Goal: Answer question/provide support: Share knowledge or assist other users

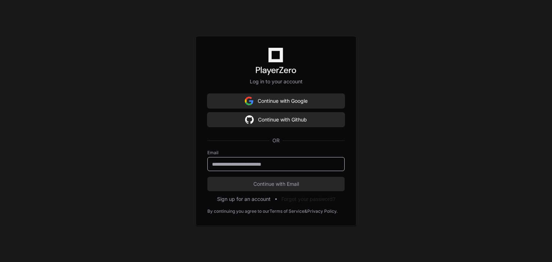
click at [226, 166] on input "email" at bounding box center [276, 164] width 128 height 7
type input "**********"
click at [207, 177] on button "Continue with Email" at bounding box center [275, 184] width 137 height 14
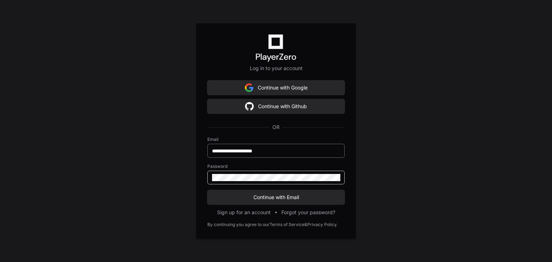
click at [207, 190] on button "Continue with Email" at bounding box center [275, 197] width 137 height 14
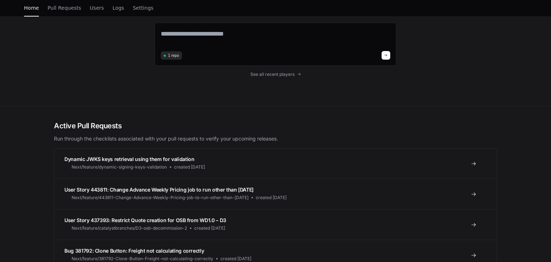
scroll to position [29, 0]
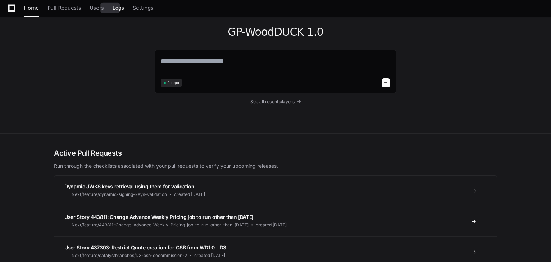
click at [113, 9] on span "Logs" at bounding box center [119, 8] width 12 height 4
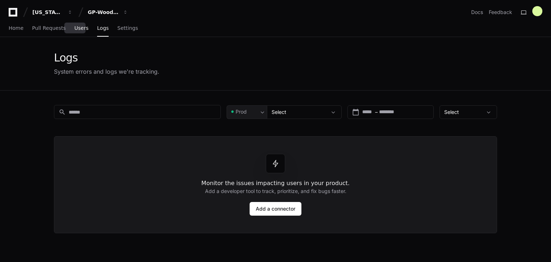
click at [76, 30] on span "Users" at bounding box center [81, 28] width 14 height 4
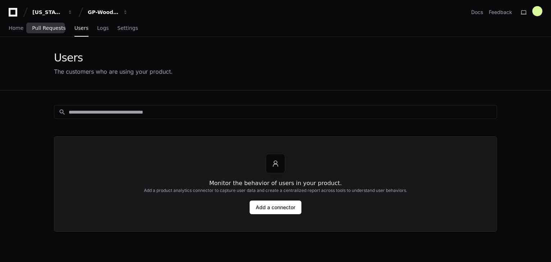
click at [45, 30] on span "Pull Requests" at bounding box center [48, 28] width 33 height 4
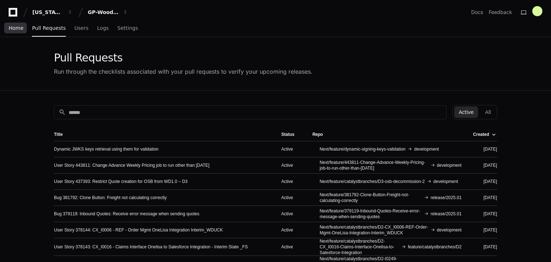
click at [19, 28] on span "Home" at bounding box center [16, 28] width 15 height 4
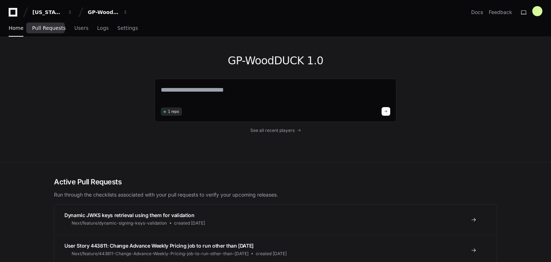
click at [55, 22] on link "Pull Requests" at bounding box center [48, 28] width 33 height 17
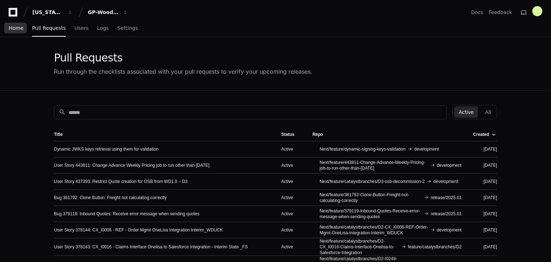
click at [17, 32] on link "Home" at bounding box center [16, 28] width 15 height 17
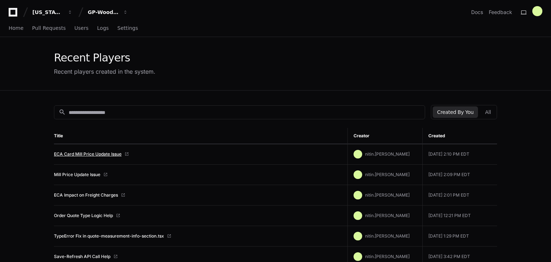
click at [80, 155] on link "ECA Card Mill Price Update Issue" at bounding box center [88, 154] width 68 height 6
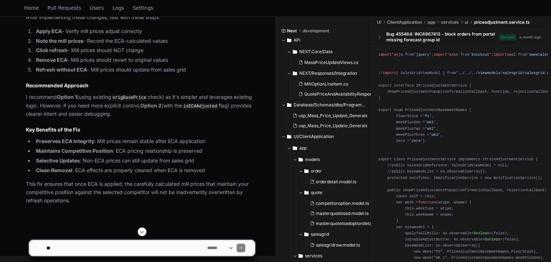
scroll to position [4495, 0]
click at [110, 245] on textarea at bounding box center [125, 248] width 161 height 16
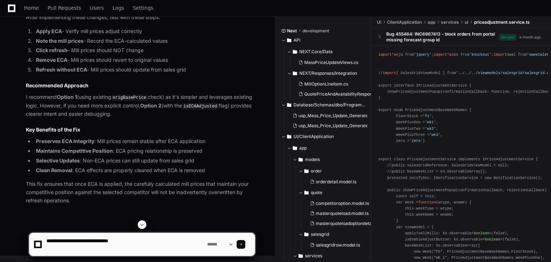
scroll to position [3718, 0]
click at [131, 243] on textarea at bounding box center [125, 244] width 161 height 23
click at [63, 241] on textarea at bounding box center [125, 244] width 161 height 23
type textarea "**********"
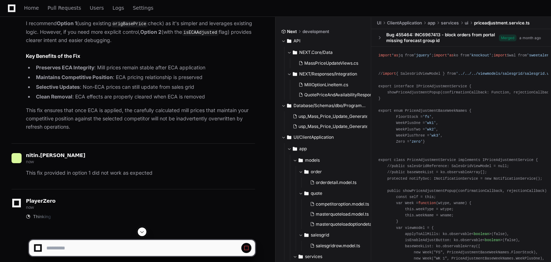
scroll to position [3833, 0]
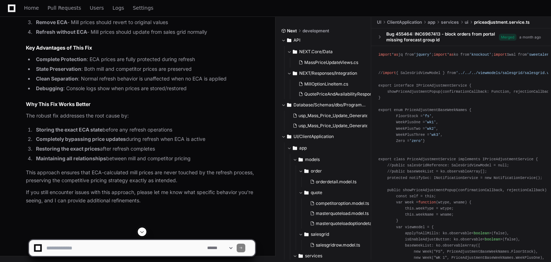
scroll to position [4898, 0]
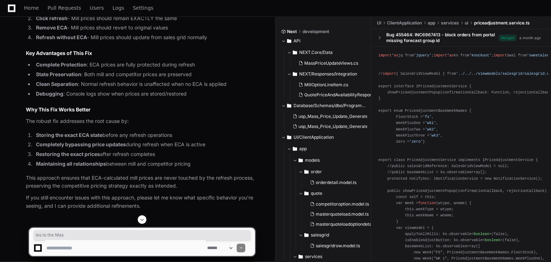
drag, startPoint x: 101, startPoint y: 92, endPoint x: 120, endPoint y: 92, distance: 19.8
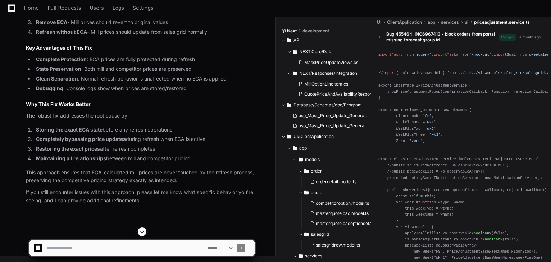
scroll to position [4956, 0]
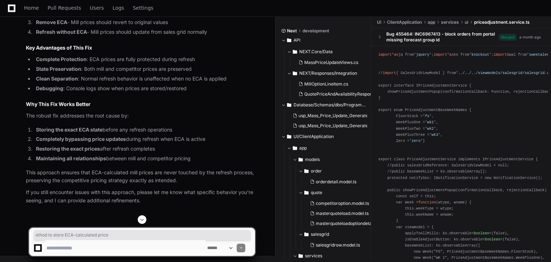
drag, startPoint x: 51, startPoint y: 98, endPoint x: 135, endPoint y: 100, distance: 84.2
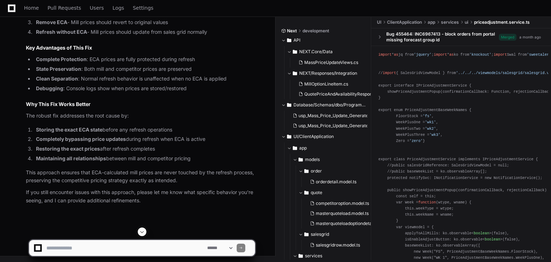
scroll to position [5877, 0]
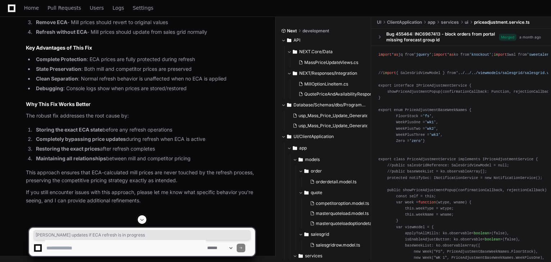
drag, startPoint x: 62, startPoint y: 123, endPoint x: 160, endPoint y: 122, distance: 97.8
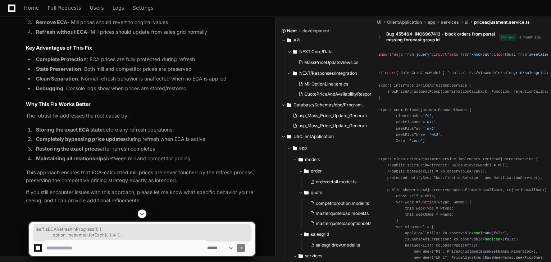
drag, startPoint x: 63, startPoint y: 129, endPoint x: 153, endPoint y: 155, distance: 94.0
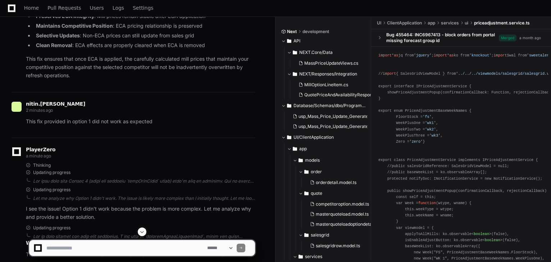
scroll to position [3805, 0]
